Goal: Entertainment & Leisure: Consume media (video, audio)

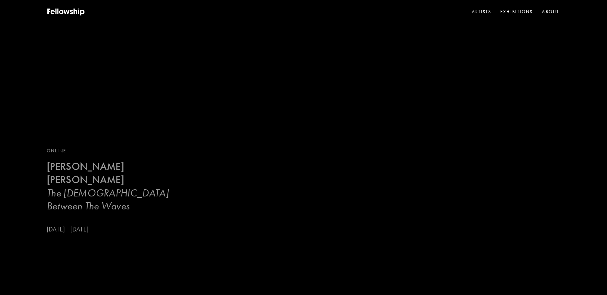
click at [116, 186] on b "[PERSON_NAME] [PERSON_NAME]" at bounding box center [85, 173] width 77 height 26
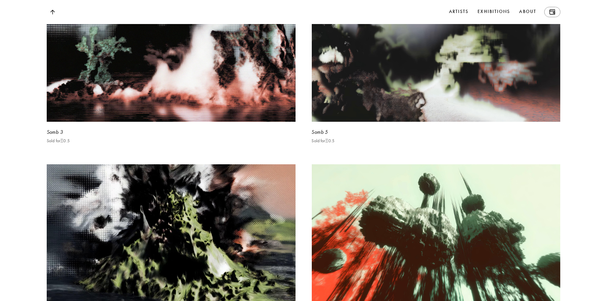
scroll to position [1620, 0]
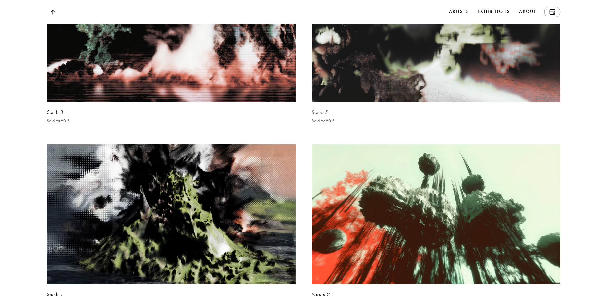
click at [480, 90] on video at bounding box center [436, 8] width 256 height 193
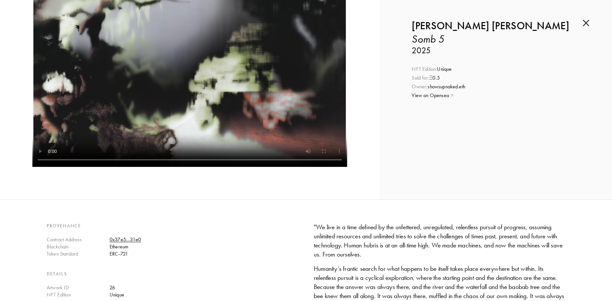
scroll to position [96, 0]
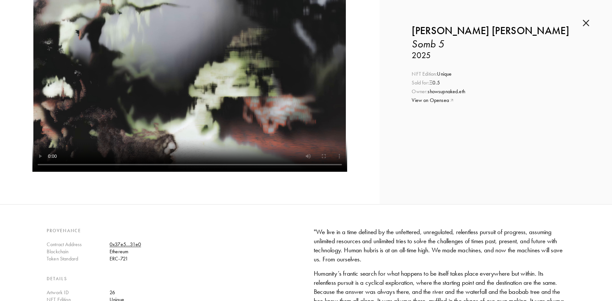
click at [583, 22] on img at bounding box center [586, 22] width 6 height 7
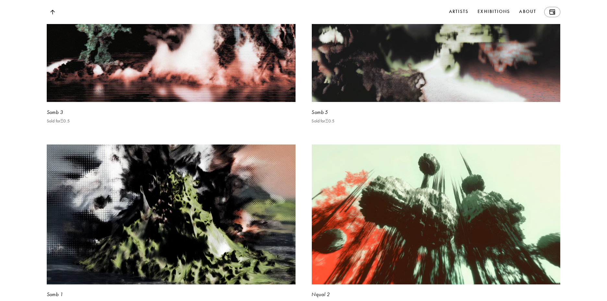
scroll to position [1883, 0]
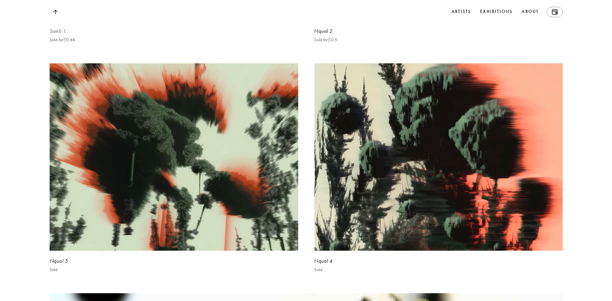
scroll to position [1886, 0]
